Goal: Task Accomplishment & Management: Complete application form

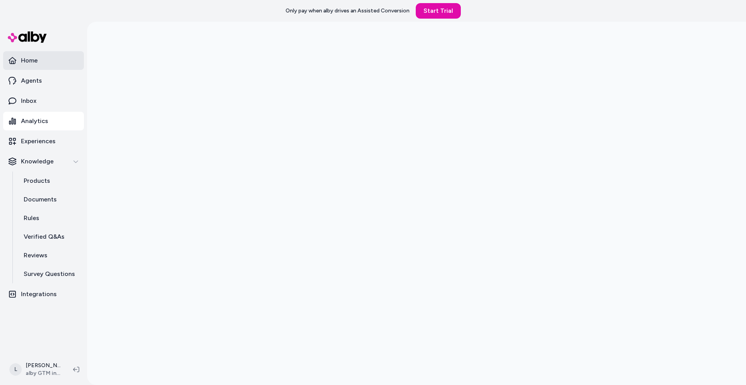
click at [34, 61] on p "Home" at bounding box center [29, 60] width 17 height 9
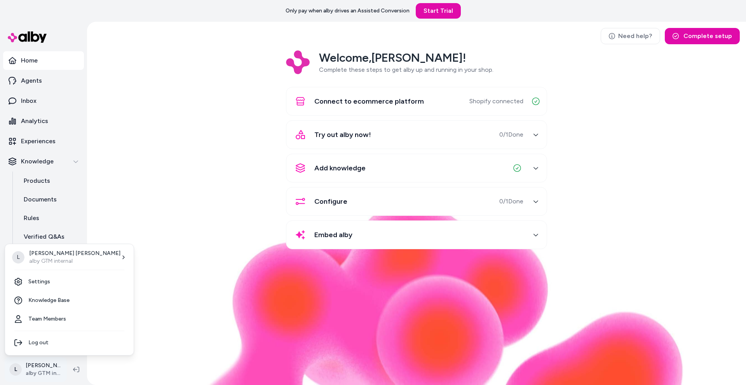
click at [47, 364] on html "Only pay when alby drives an Assisted Conversion Start Trial Home Agents Inbox …" at bounding box center [373, 192] width 746 height 385
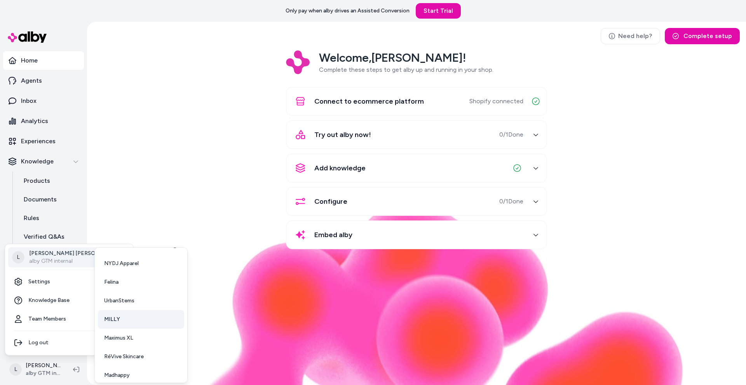
scroll to position [57, 0]
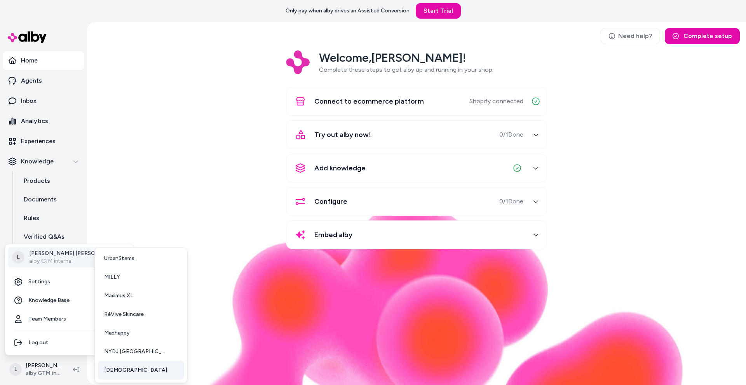
click at [121, 370] on link "[DEMOGRAPHIC_DATA]" at bounding box center [141, 370] width 86 height 19
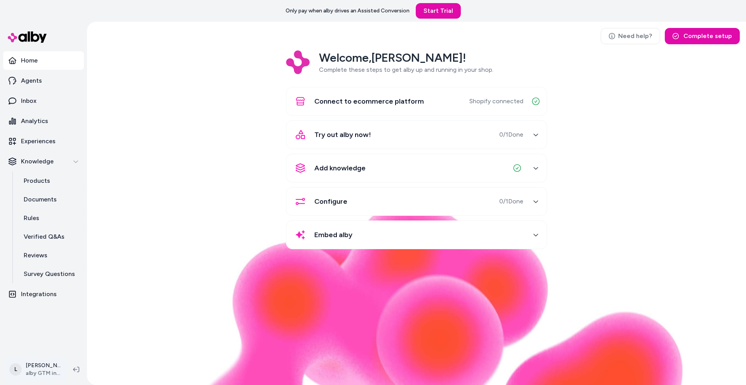
click at [45, 371] on html "Only pay when alby drives an Assisted Conversion Start Trial Home Agents Inbox …" at bounding box center [373, 192] width 746 height 385
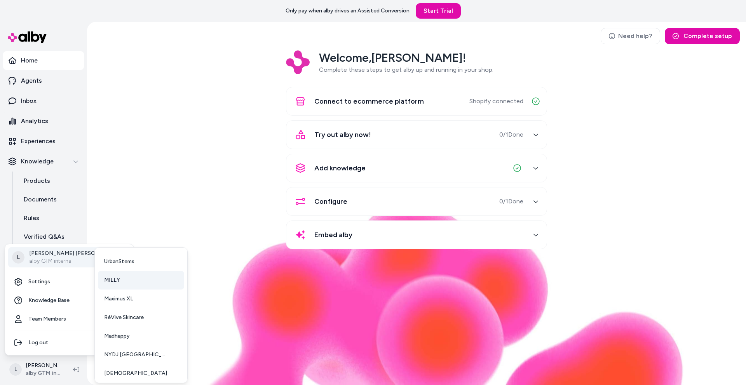
scroll to position [57, 0]
click at [110, 369] on span "mnml" at bounding box center [135, 371] width 63 height 8
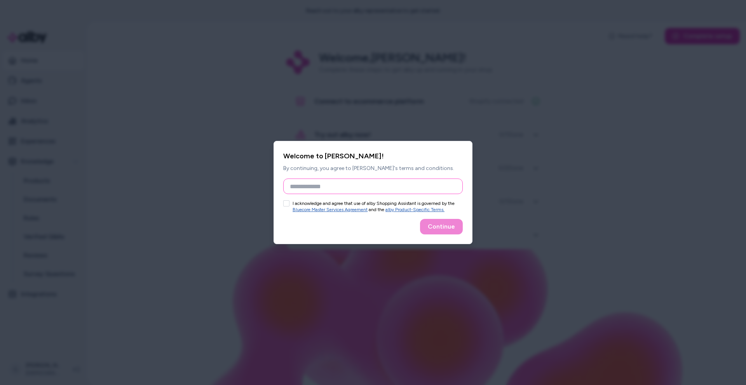
click at [298, 188] on input "Full Name" at bounding box center [372, 187] width 179 height 16
type input "**********"
click at [287, 204] on button "I acknowledge and agree that use of alby Shopping Assistant is governed by the …" at bounding box center [286, 203] width 6 height 6
click at [431, 226] on button "Continue" at bounding box center [441, 227] width 43 height 16
